Goal: Communication & Community: Answer question/provide support

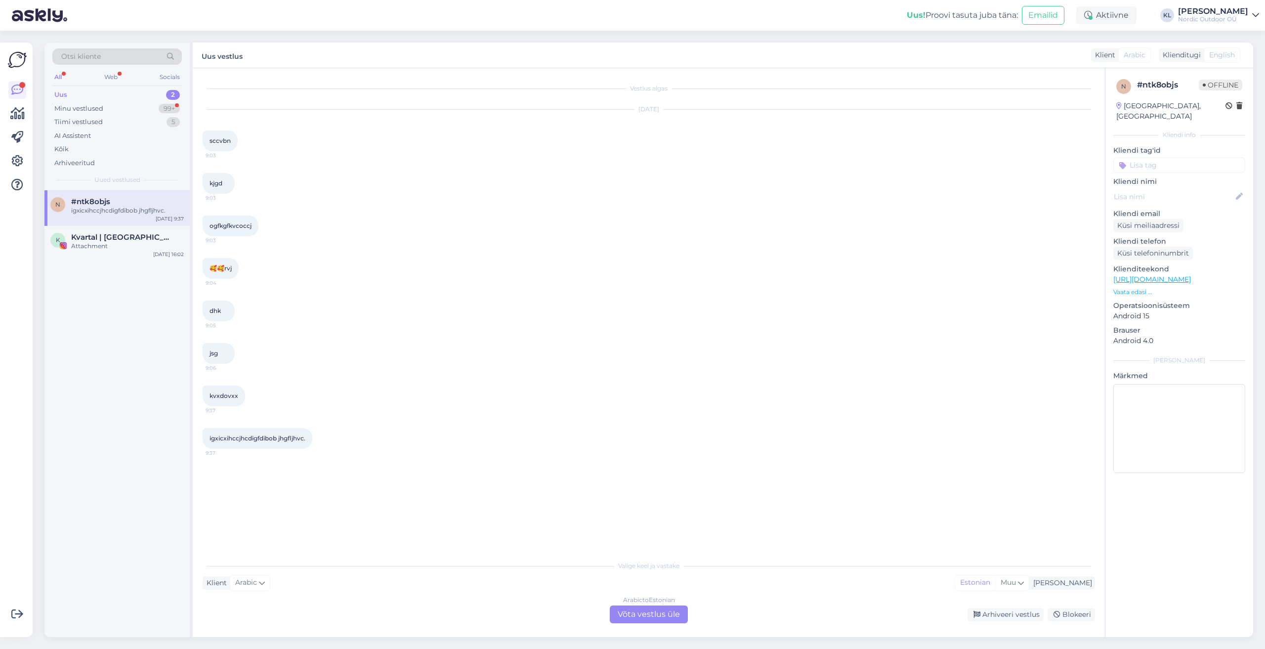
click at [638, 615] on div "Arabic to Estonian Võta vestlus üle" at bounding box center [649, 614] width 78 height 18
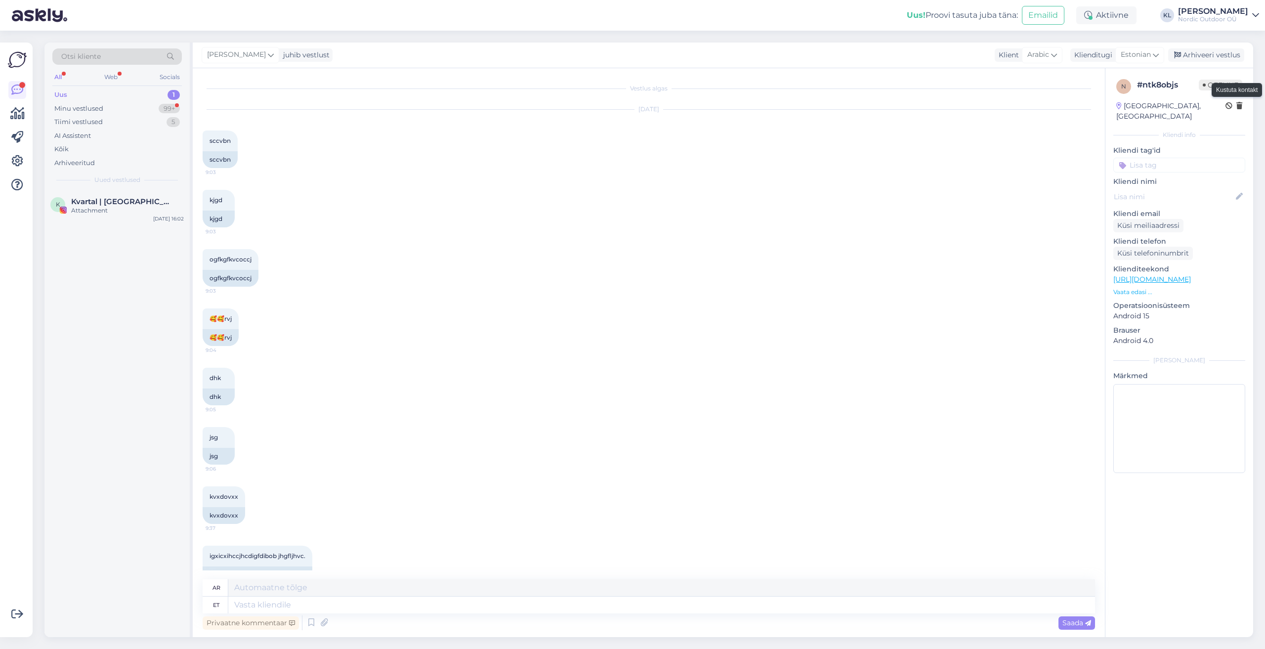
click at [1240, 108] on icon at bounding box center [1239, 106] width 6 height 7
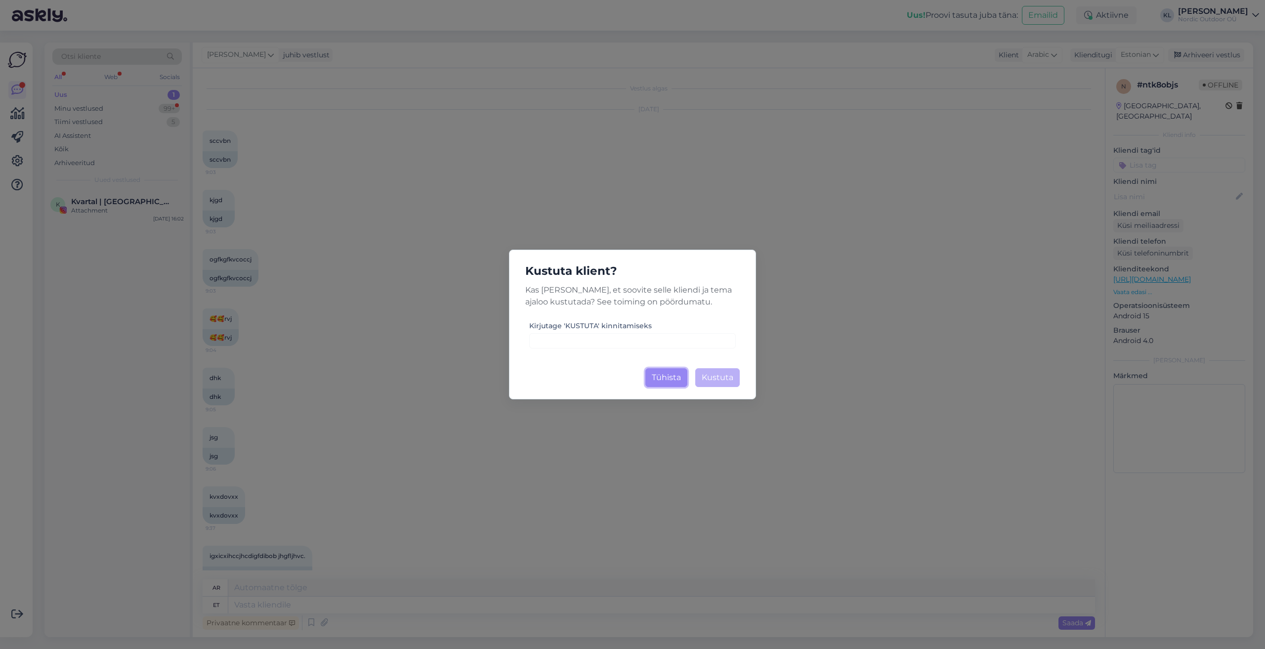
click at [672, 381] on button "Tühista" at bounding box center [666, 377] width 42 height 19
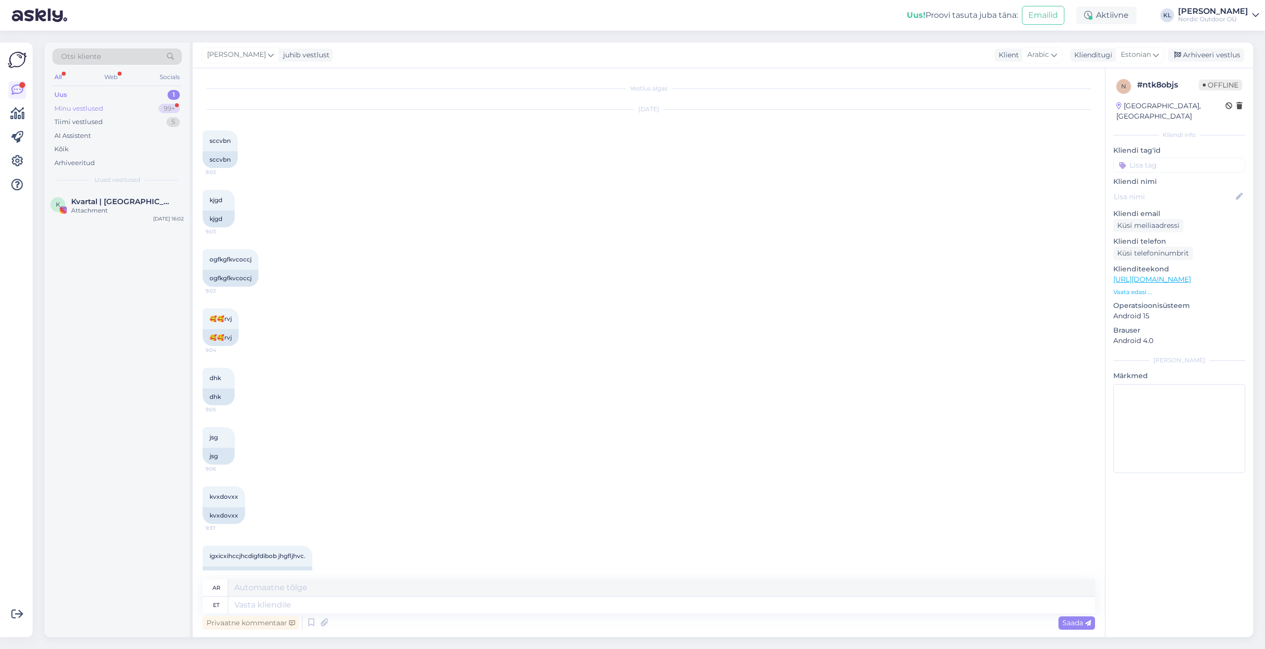
click at [93, 113] on div "Minu vestlused" at bounding box center [78, 109] width 49 height 10
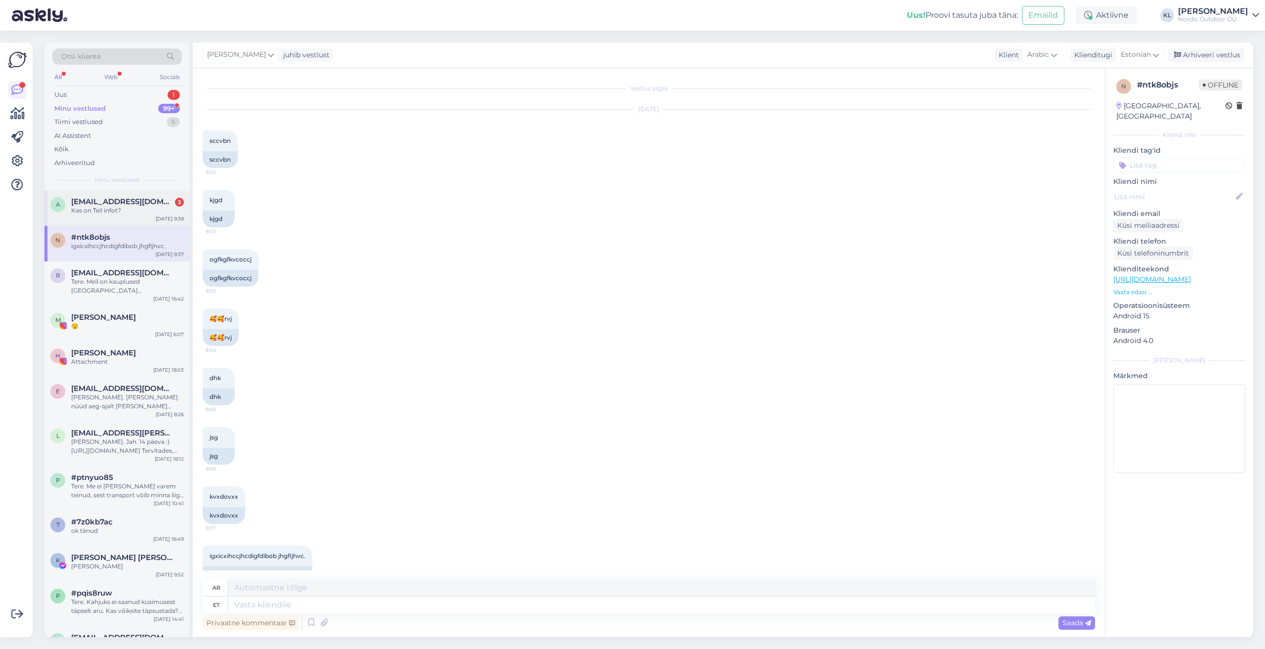
click at [83, 204] on span "[EMAIL_ADDRESS][DOMAIN_NAME]" at bounding box center [122, 201] width 103 height 9
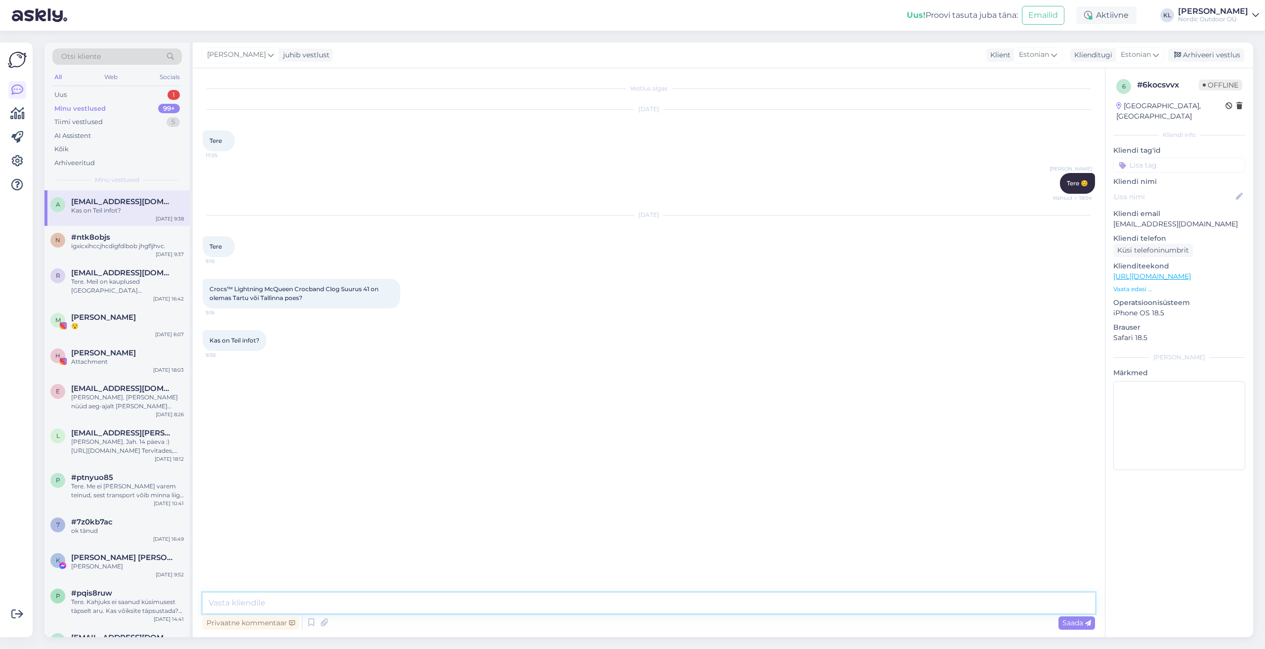
click at [315, 604] on textarea at bounding box center [649, 602] width 892 height 21
type textarea "Tere. Tänud meie [PERSON_NAME] pöördumast. Kahjuks antud mudelit poes ei ole ja…"
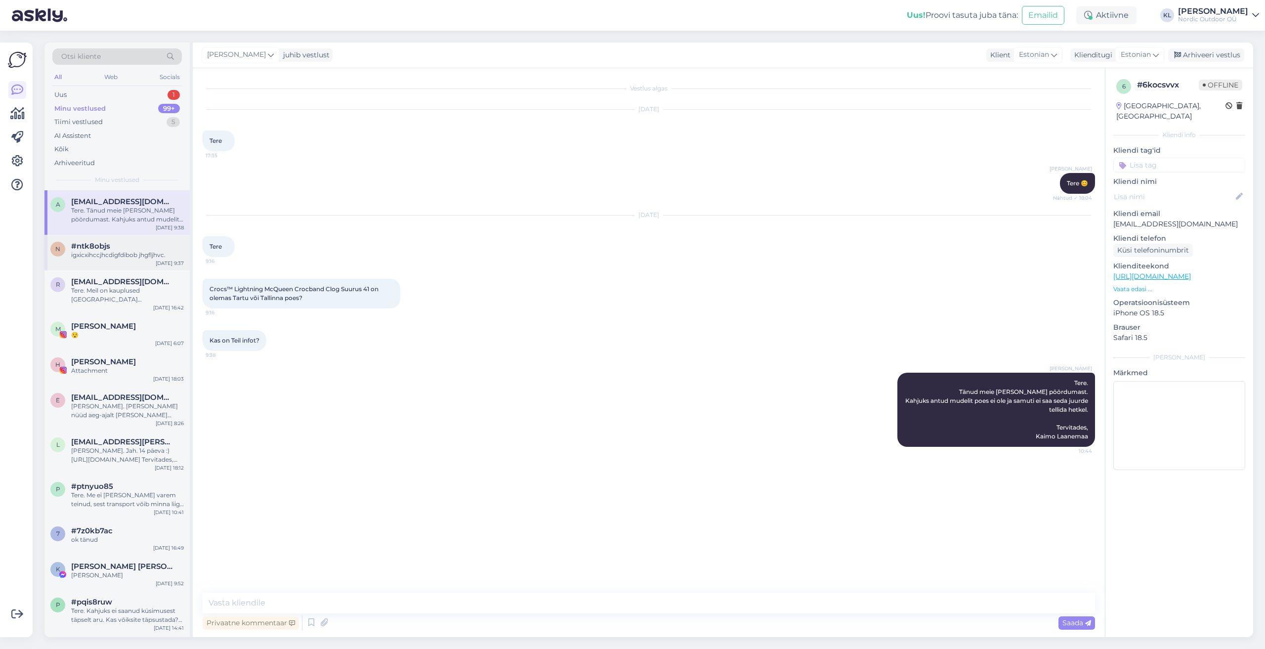
click at [110, 247] on div "#ntk8objs" at bounding box center [127, 246] width 113 height 9
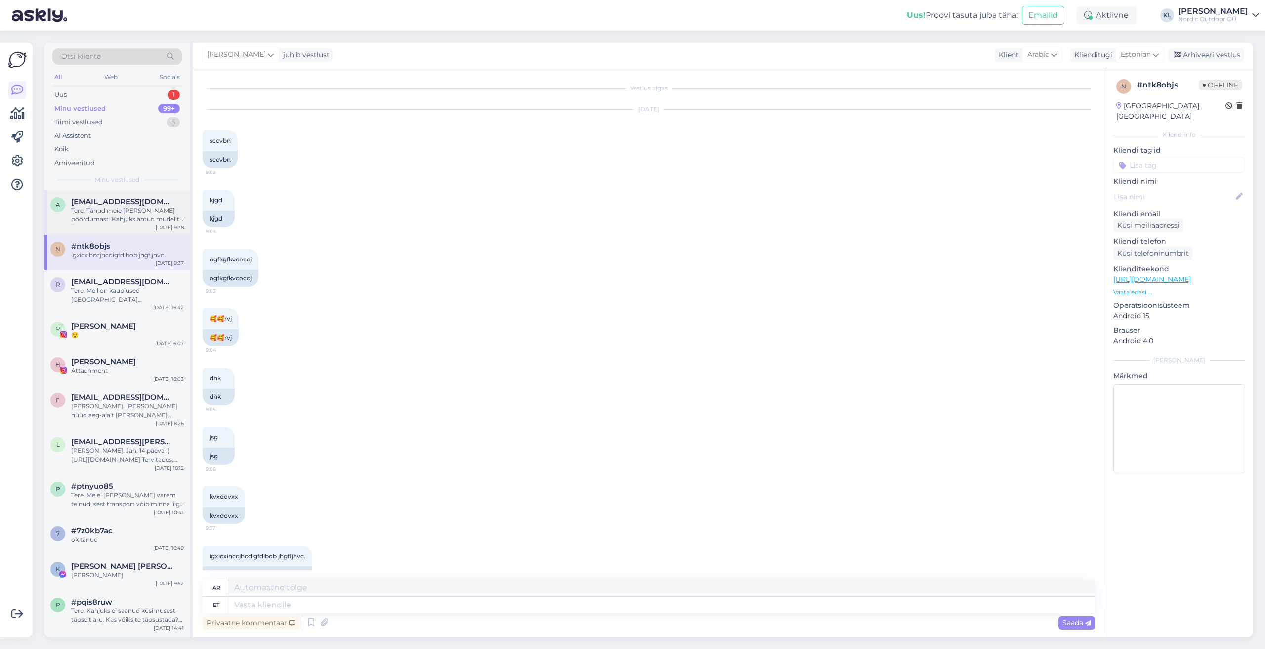
scroll to position [24, 0]
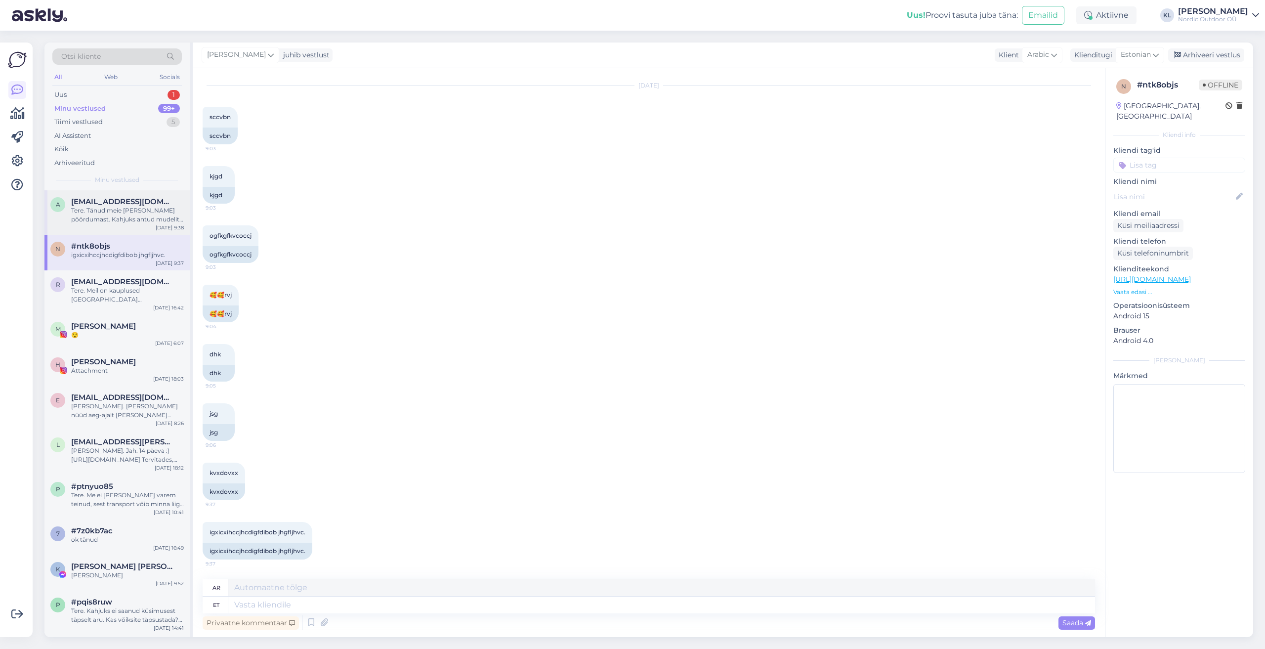
click at [107, 197] on span "[EMAIL_ADDRESS][DOMAIN_NAME]" at bounding box center [122, 201] width 103 height 9
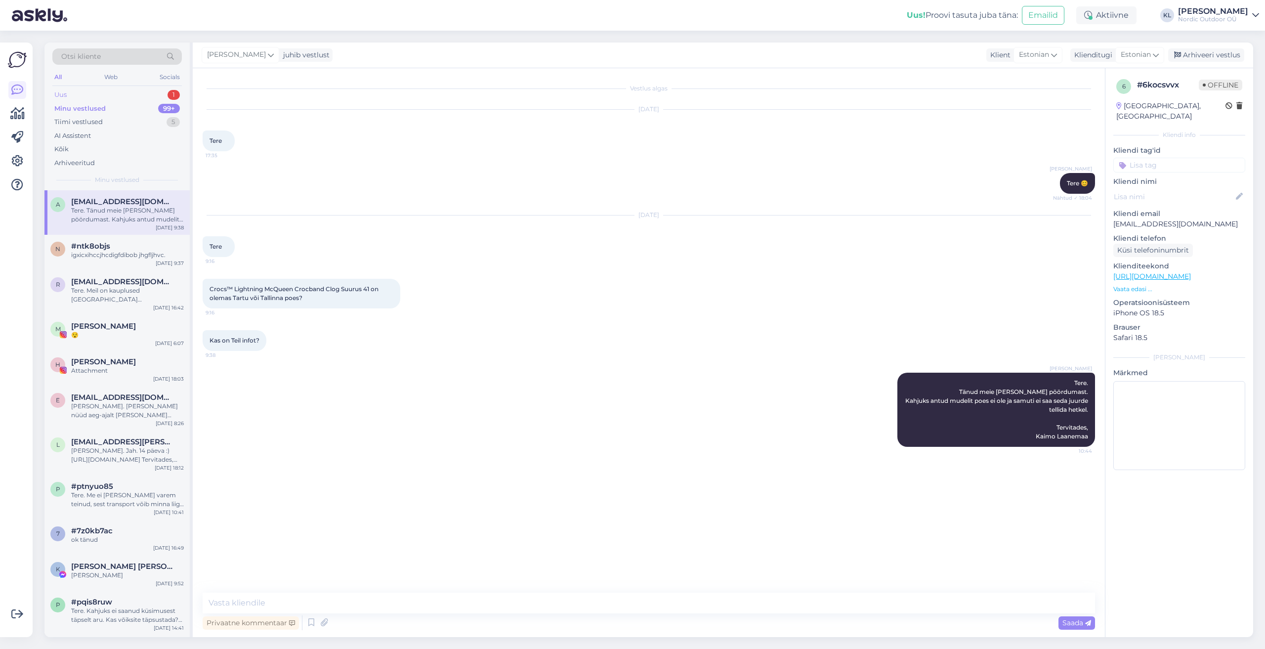
click at [80, 89] on div "Uus 1" at bounding box center [116, 95] width 129 height 14
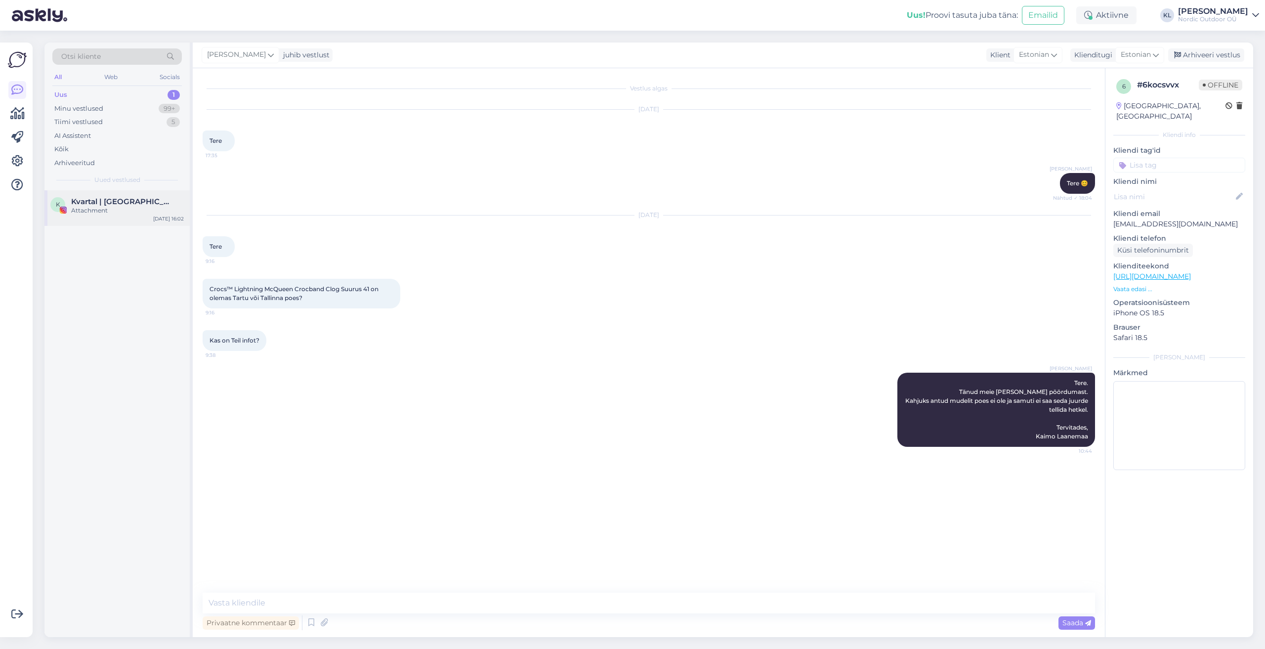
click at [118, 198] on span "Kvartal | [GEOGRAPHIC_DATA] [GEOGRAPHIC_DATA]" at bounding box center [122, 201] width 103 height 9
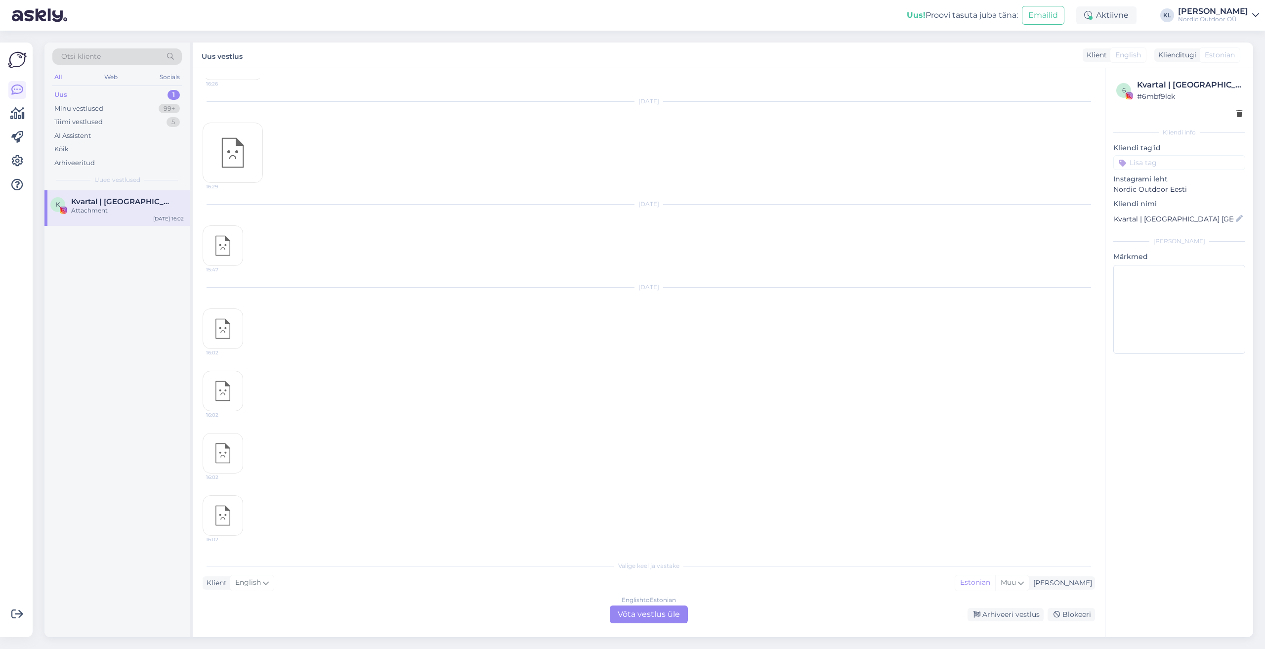
click at [643, 614] on div "English to Estonian Võta vestlus üle" at bounding box center [649, 614] width 78 height 18
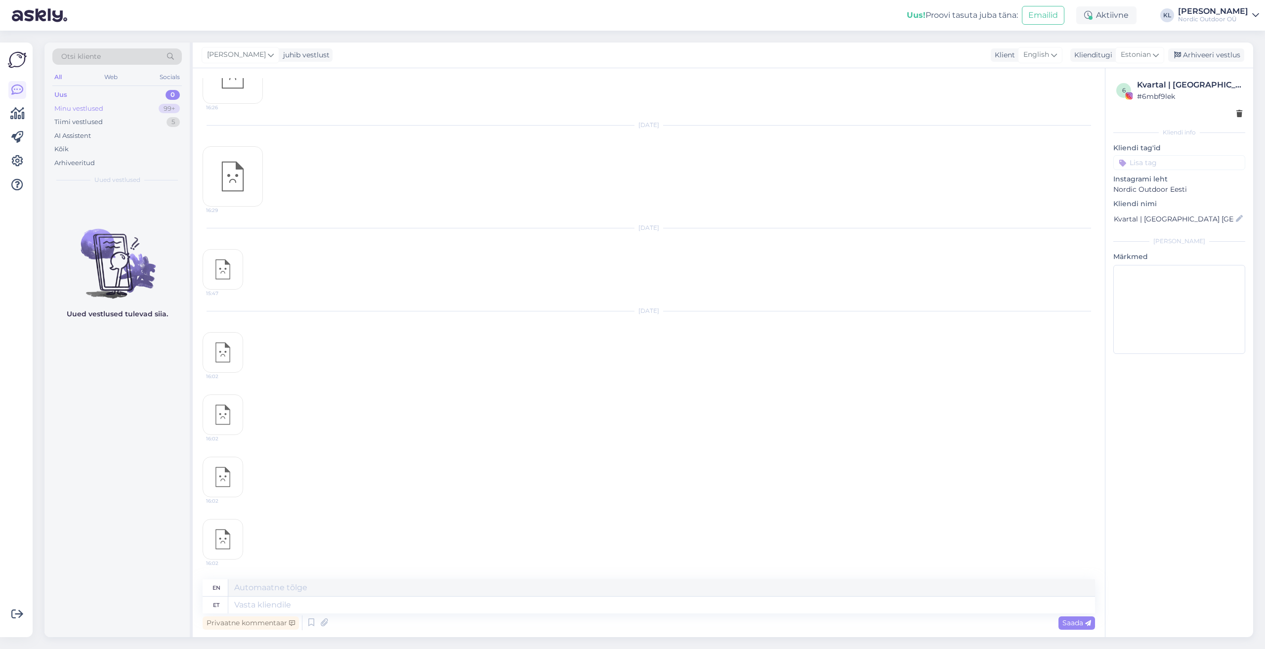
click at [77, 106] on div "Minu vestlused" at bounding box center [78, 109] width 49 height 10
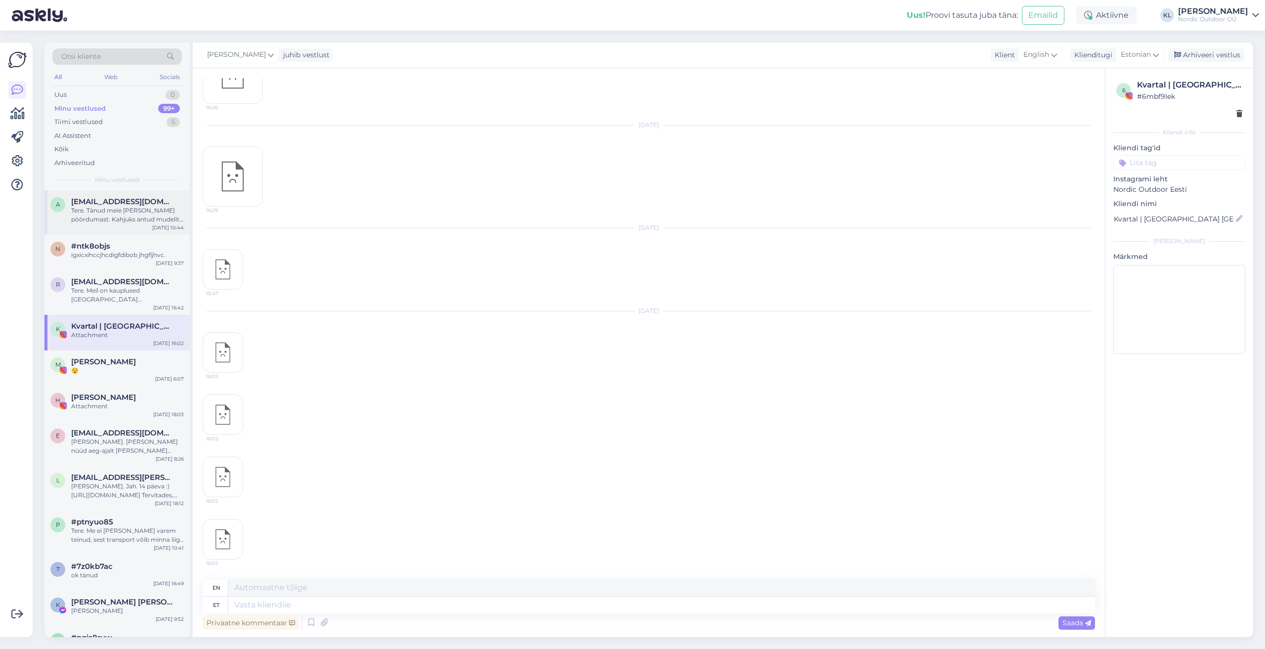
click at [105, 211] on div "Tere. Tänud meie [PERSON_NAME] pöördumast. Kahjuks antud mudelit poes ei ole ja…" at bounding box center [127, 215] width 113 height 18
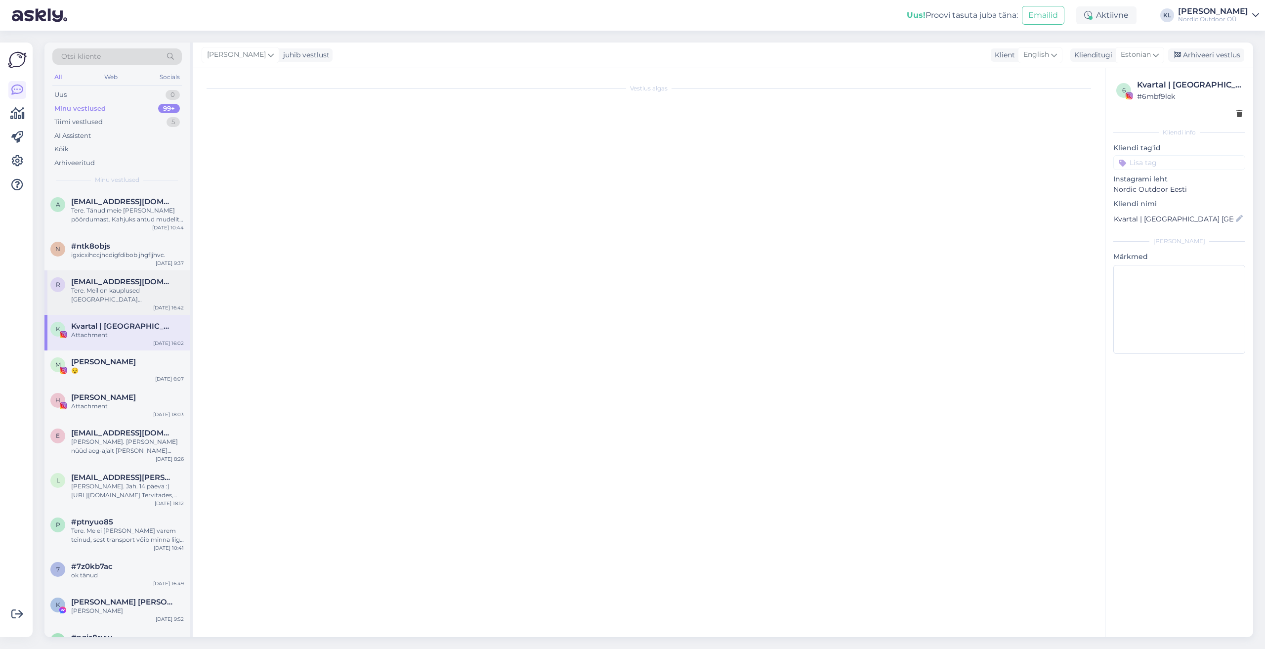
scroll to position [0, 0]
